Goal: Task Accomplishment & Management: Complete application form

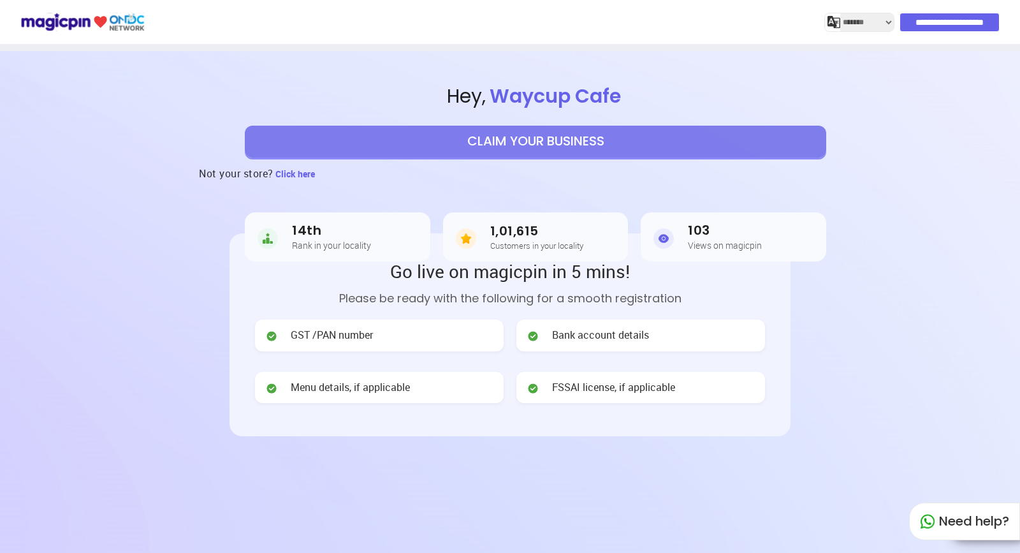
select select "*******"
click at [544, 142] on button "CLAIM YOUR BUSINESS" at bounding box center [535, 142] width 581 height 32
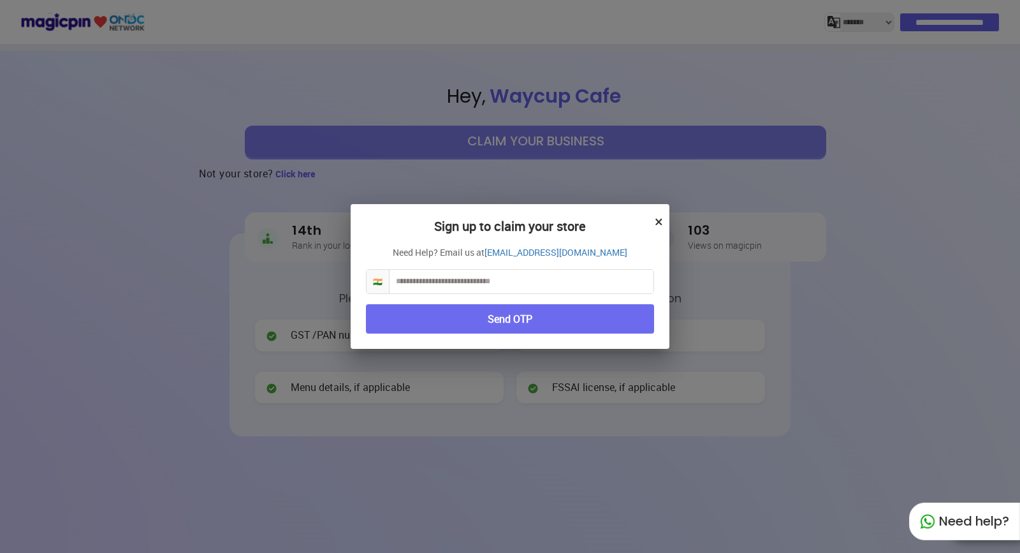
click at [486, 285] on input "text" at bounding box center [521, 282] width 264 height 24
type input "*"
type input "**********"
click at [560, 322] on button "Send OTP" at bounding box center [510, 319] width 288 height 30
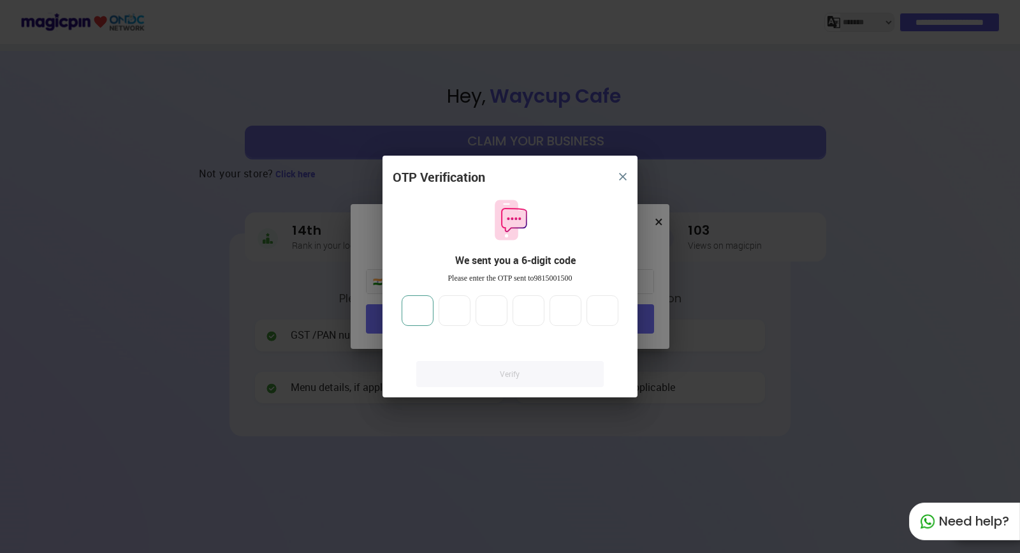
click at [429, 314] on input "number" at bounding box center [418, 310] width 32 height 31
type input "*"
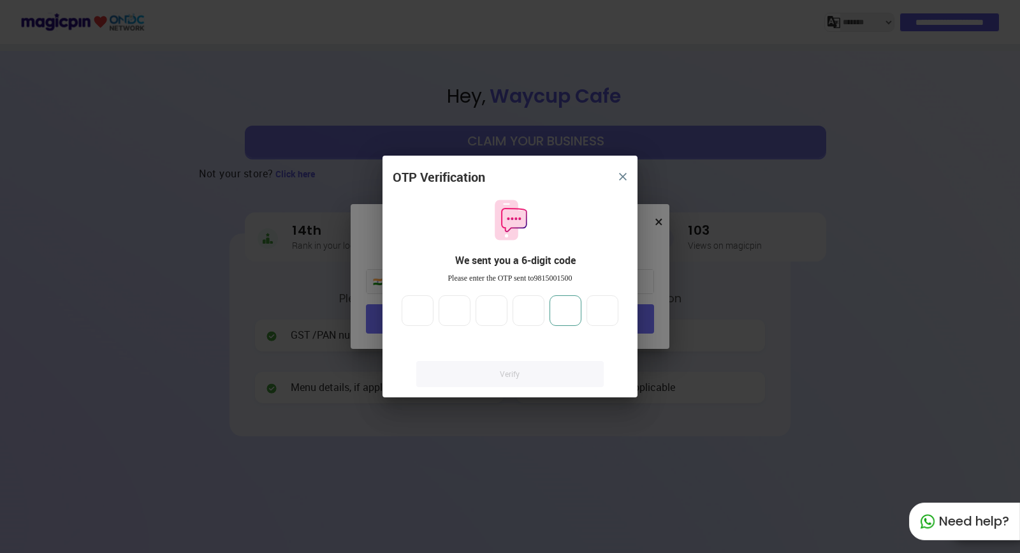
type input "*"
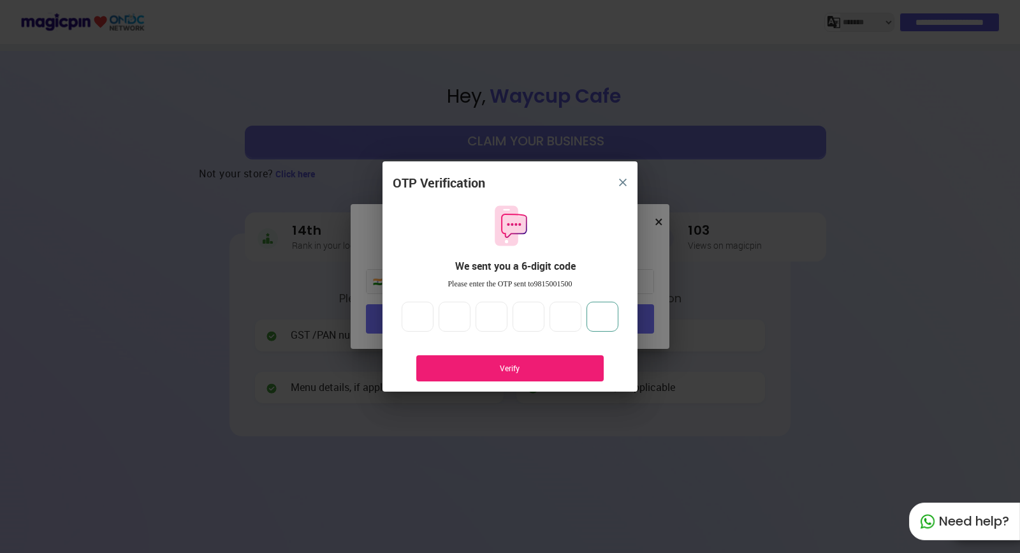
type input "*"
click at [517, 363] on div "Verify" at bounding box center [509, 368] width 187 height 26
